Goal: Information Seeking & Learning: Learn about a topic

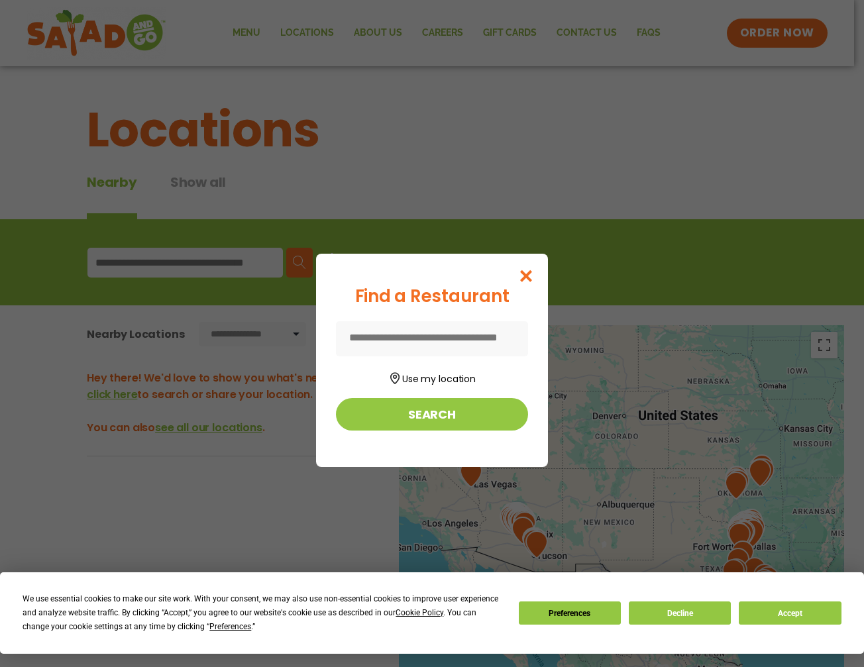
click at [535, 276] on icon "Close modal" at bounding box center [526, 276] width 17 height 14
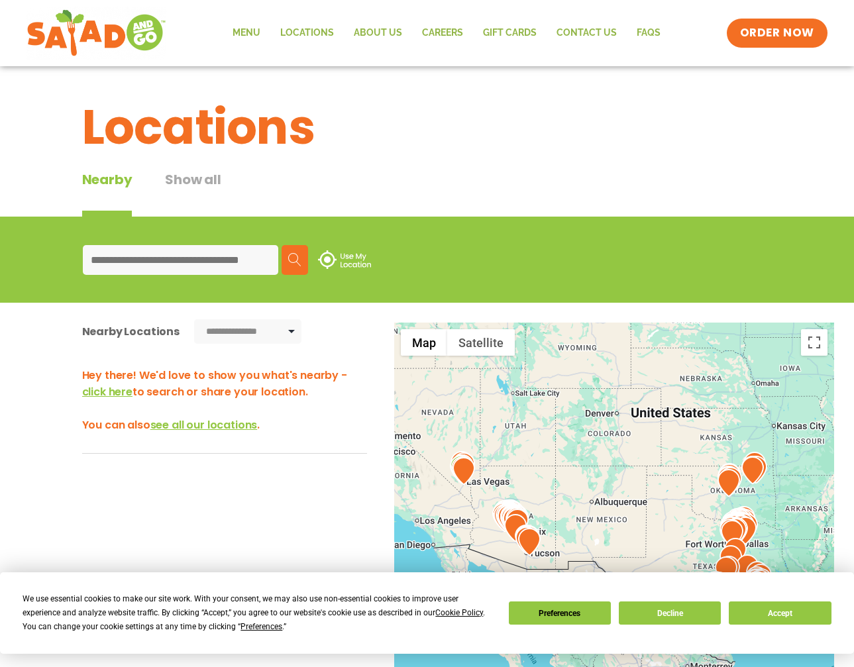
scroll to position [60, 0]
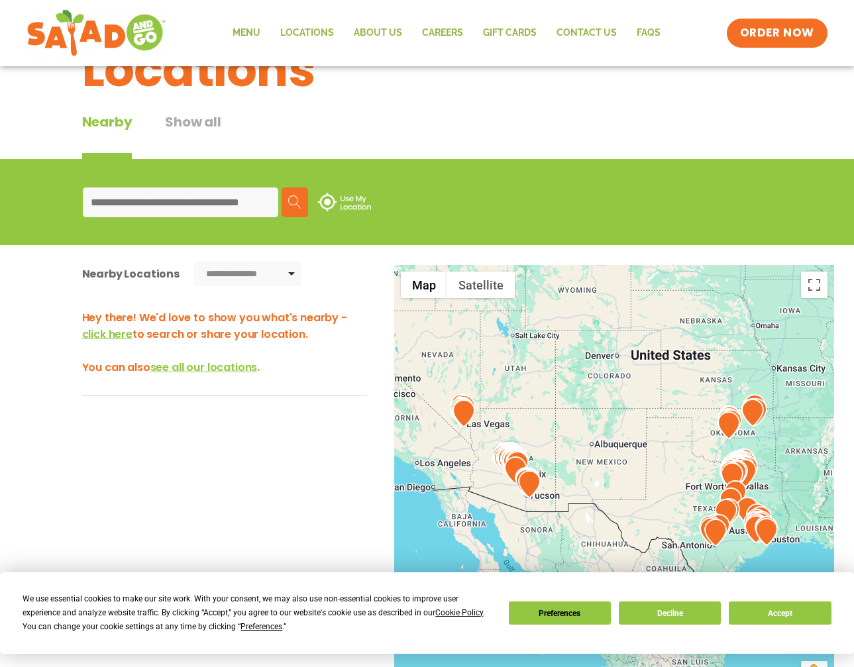
click at [142, 203] on input at bounding box center [180, 203] width 195 height 30
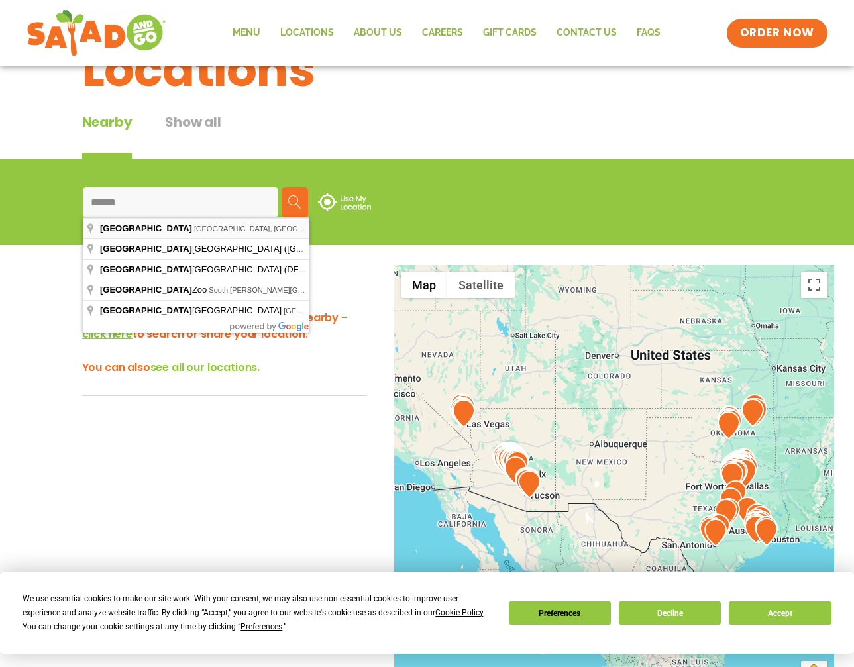
type input "**********"
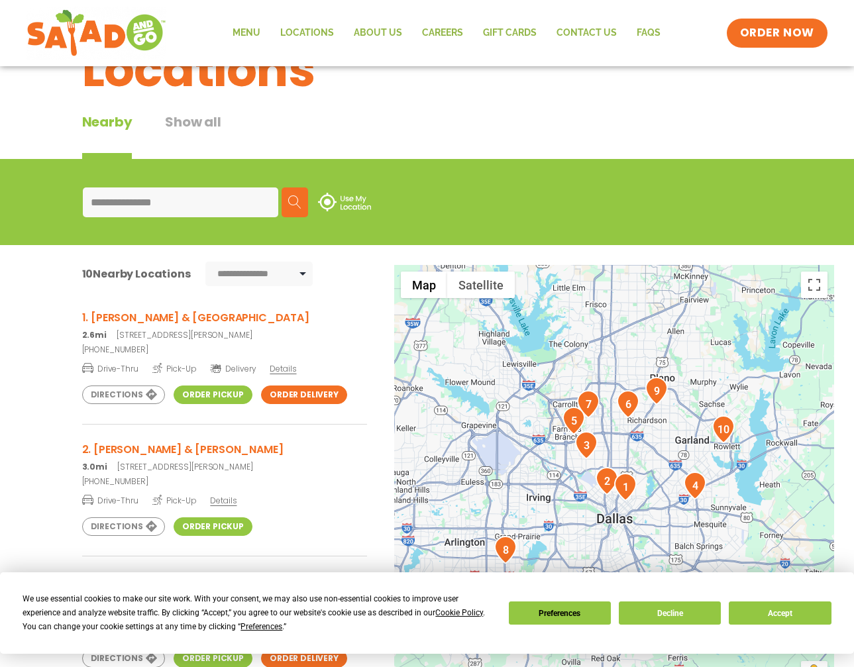
click at [135, 492] on link "Drive-Thru Pick-Up Details" at bounding box center [224, 498] width 285 height 17
click at [239, 29] on link "Menu" at bounding box center [247, 33] width 48 height 30
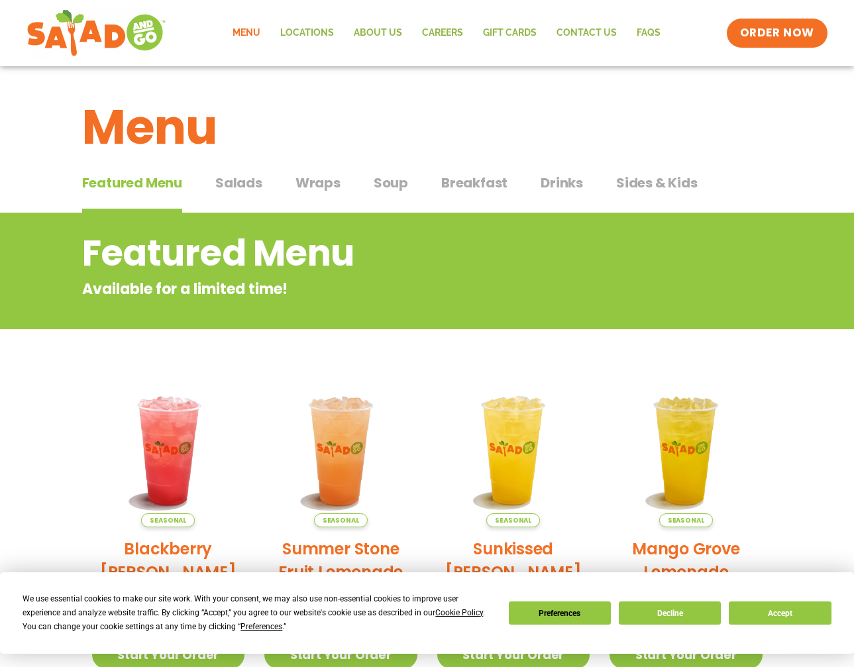
click at [545, 178] on span "Drinks" at bounding box center [562, 183] width 42 height 20
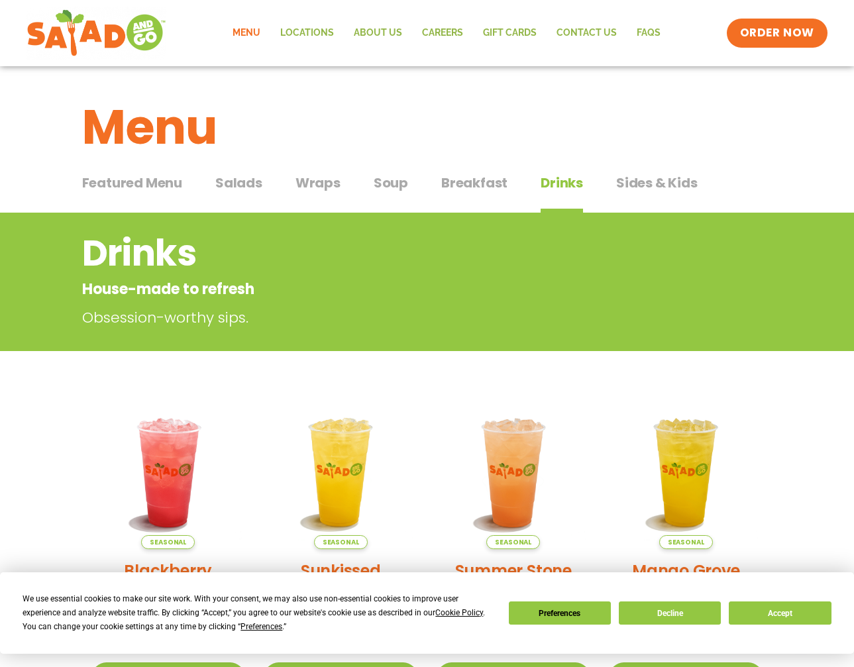
click at [563, 181] on span "Drinks" at bounding box center [562, 183] width 42 height 20
click at [381, 179] on span "Soup" at bounding box center [391, 183] width 34 height 20
